Goal: Task Accomplishment & Management: Complete application form

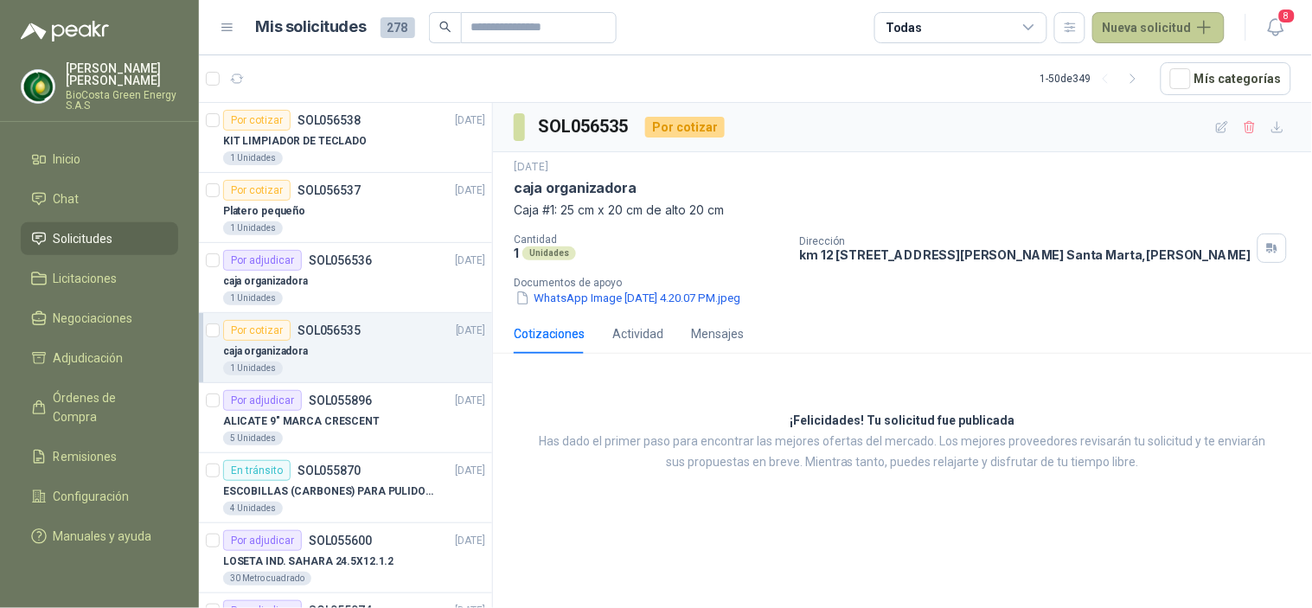
click at [1141, 22] on button "Nueva solicitud" at bounding box center [1158, 27] width 132 height 31
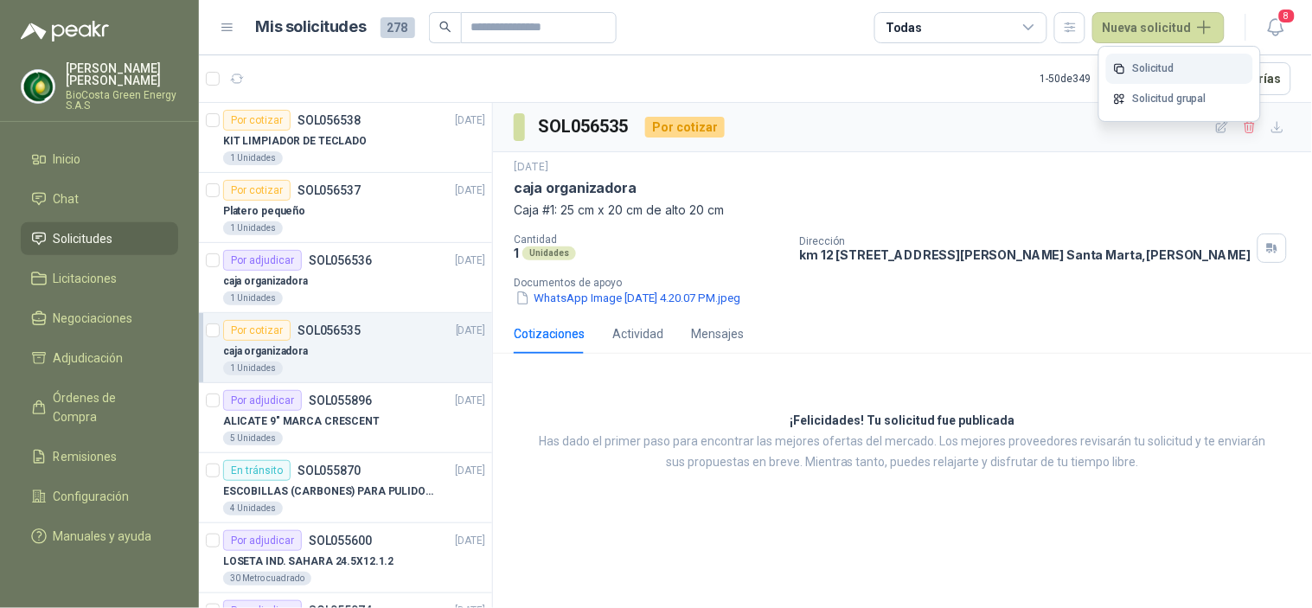
click at [1153, 61] on link "Solicitud" at bounding box center [1179, 69] width 147 height 30
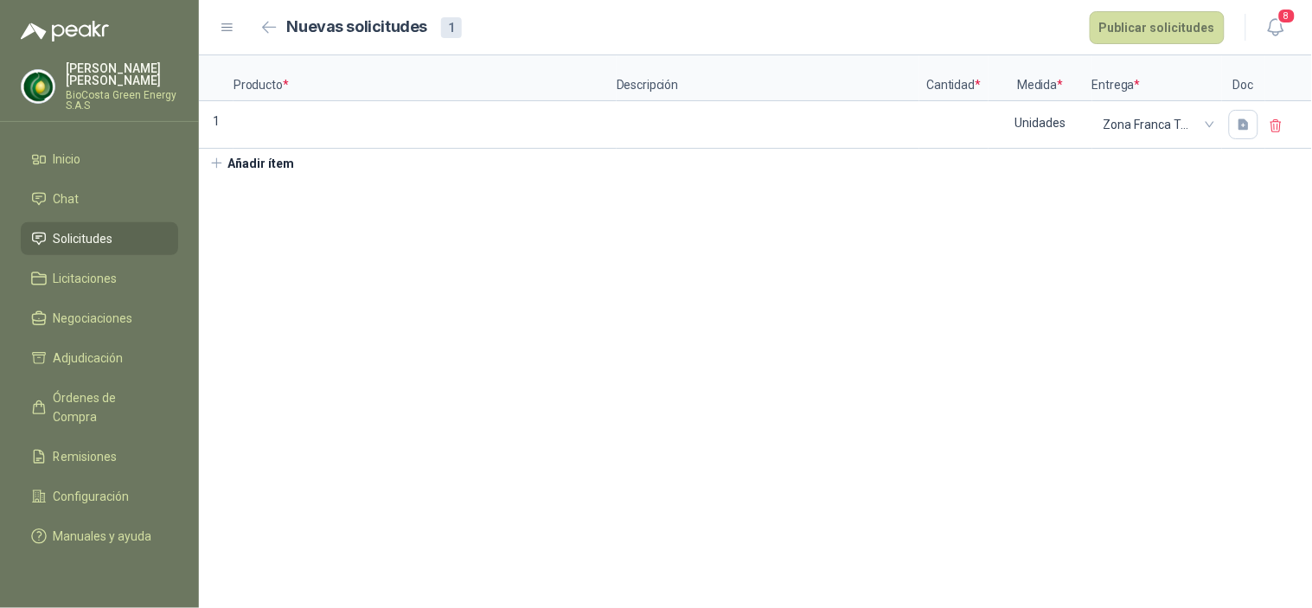
click at [327, 150] on div "Producto * Descripción Cantidad * Medida * Entrega * Doc 1 Unidades [PERSON_NAM…" at bounding box center [755, 116] width 1113 height 122
click at [306, 138] on label at bounding box center [425, 124] width 380 height 43
click at [306, 137] on input at bounding box center [425, 120] width 380 height 34
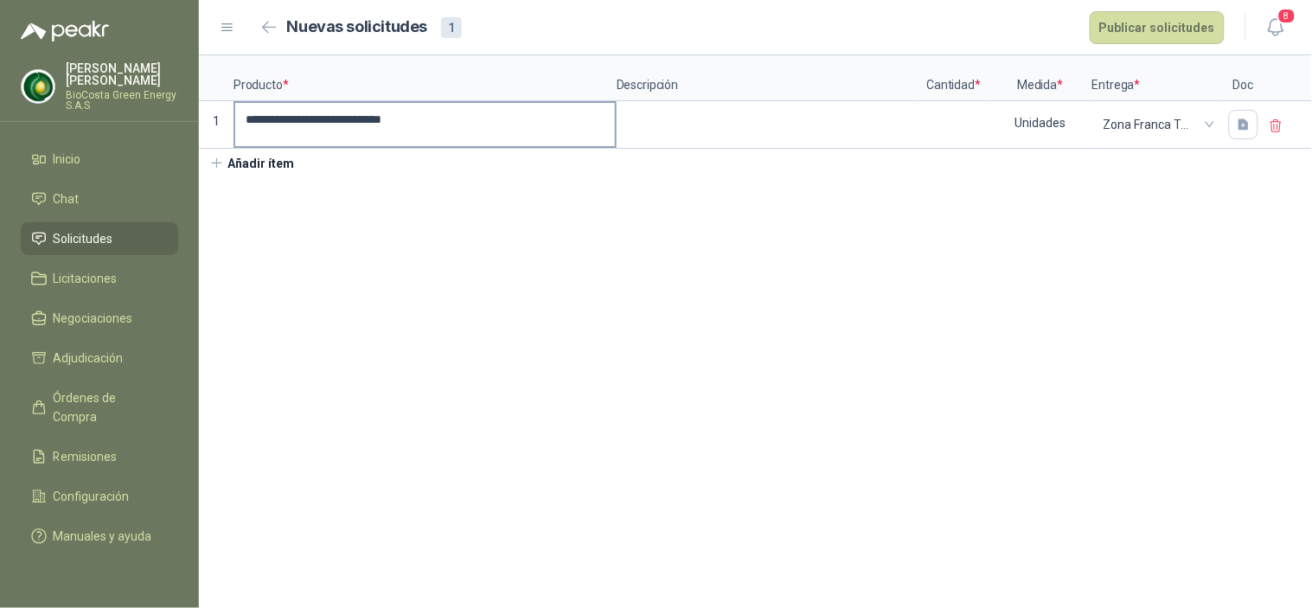
click at [462, 113] on input "**********" at bounding box center [425, 120] width 380 height 34
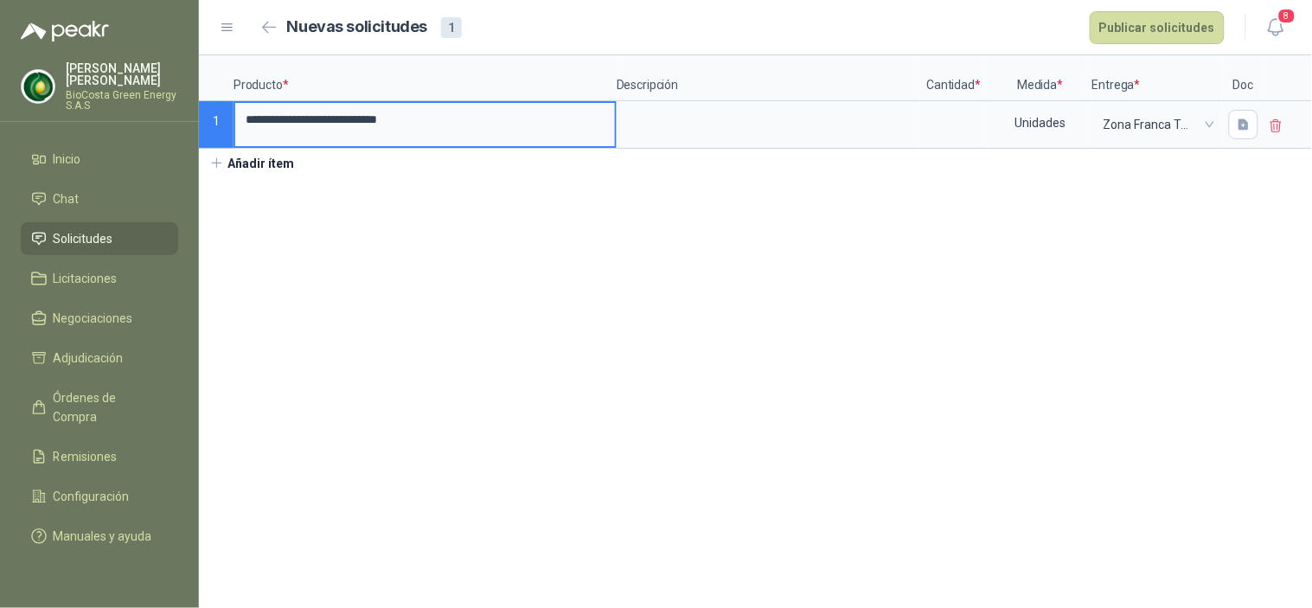
type input "**********"
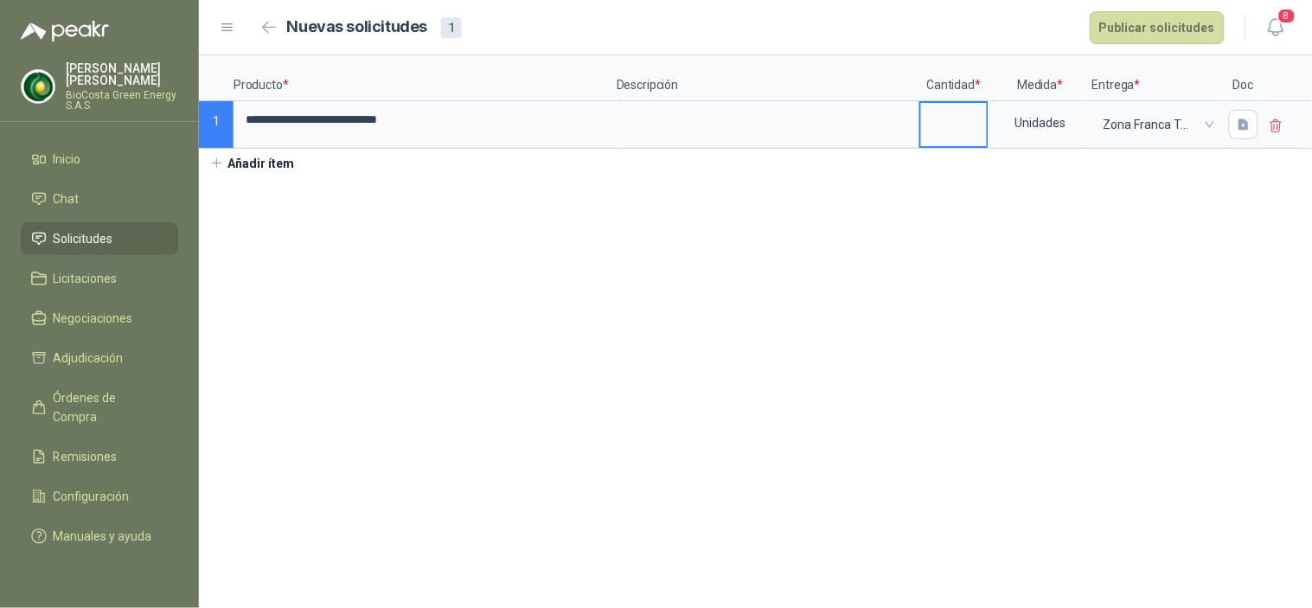
click at [943, 128] on input at bounding box center [954, 120] width 66 height 34
click at [944, 124] on input at bounding box center [954, 120] width 66 height 34
type input "*"
click at [1121, 27] on button "Publicar solicitudes" at bounding box center [1156, 27] width 135 height 33
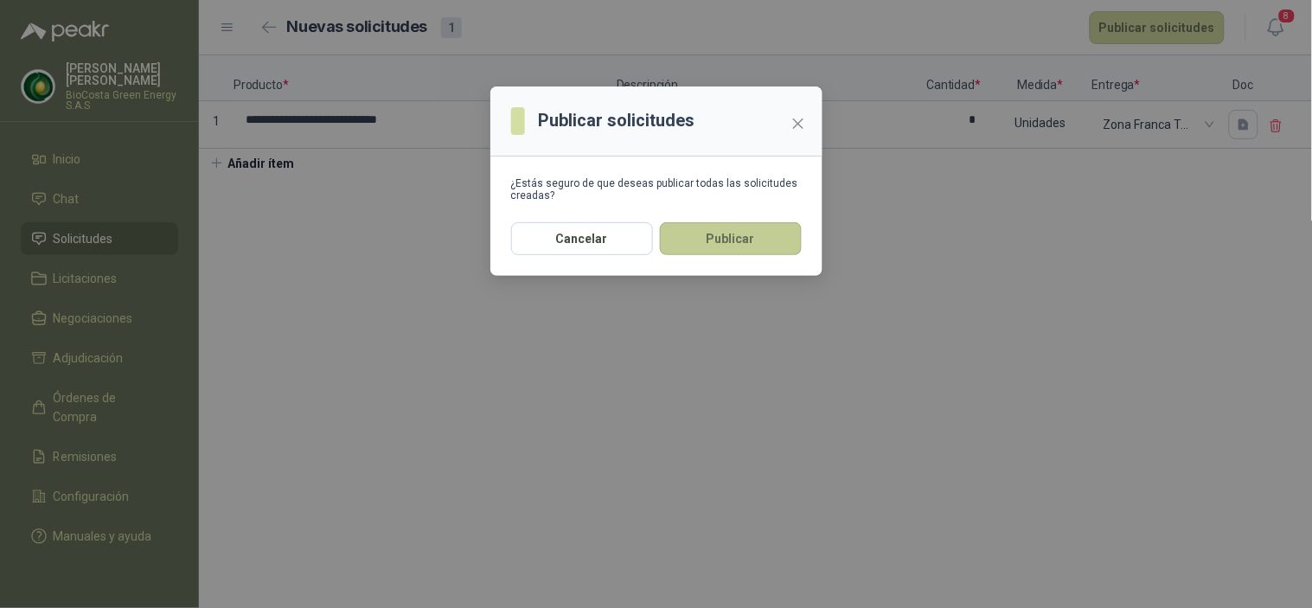
click at [689, 238] on button "Publicar" at bounding box center [731, 238] width 142 height 33
